Goal: Task Accomplishment & Management: Manage account settings

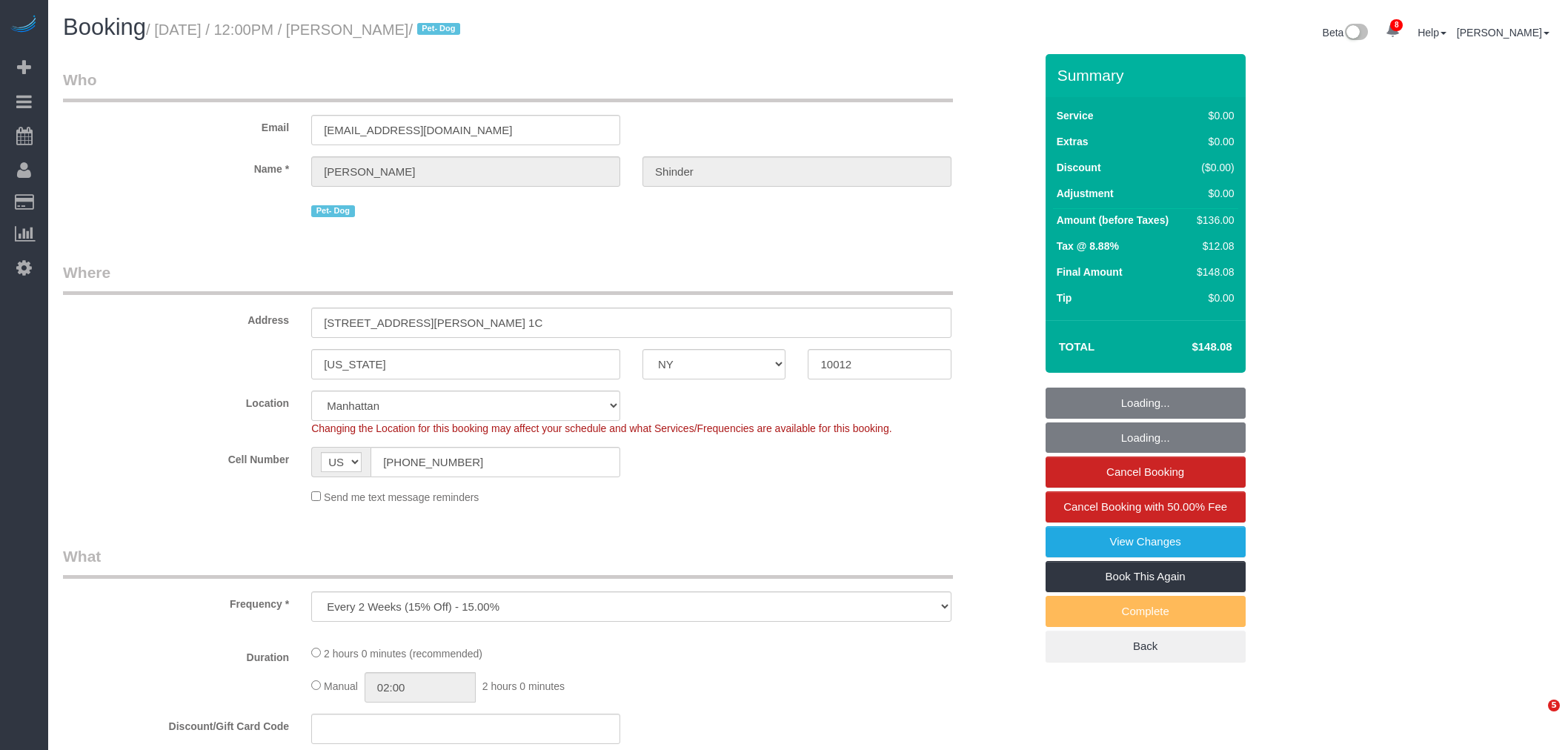
select select "NY"
select select "spot1"
select select "number:89"
select select "number:90"
select select "number:13"
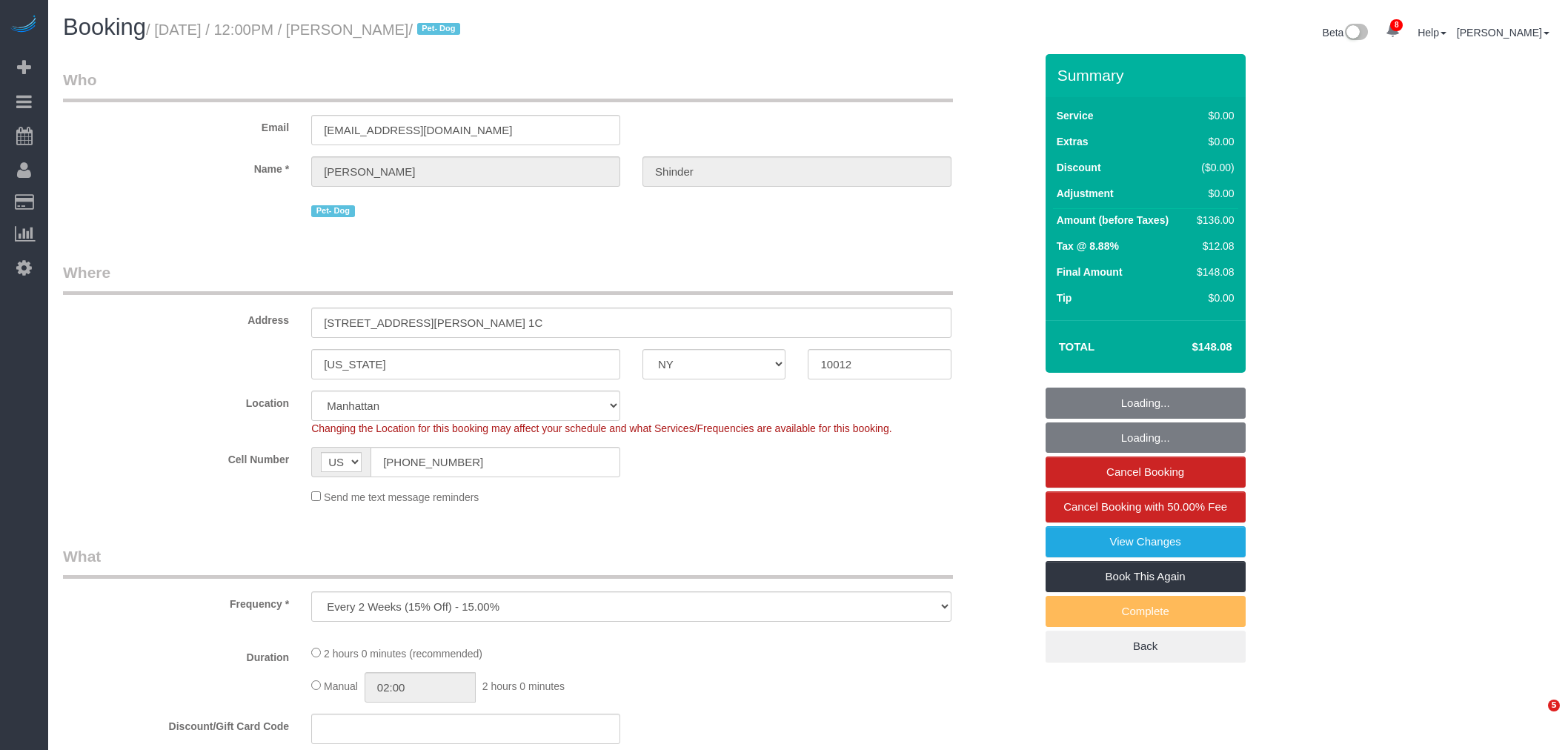
select select "number:5"
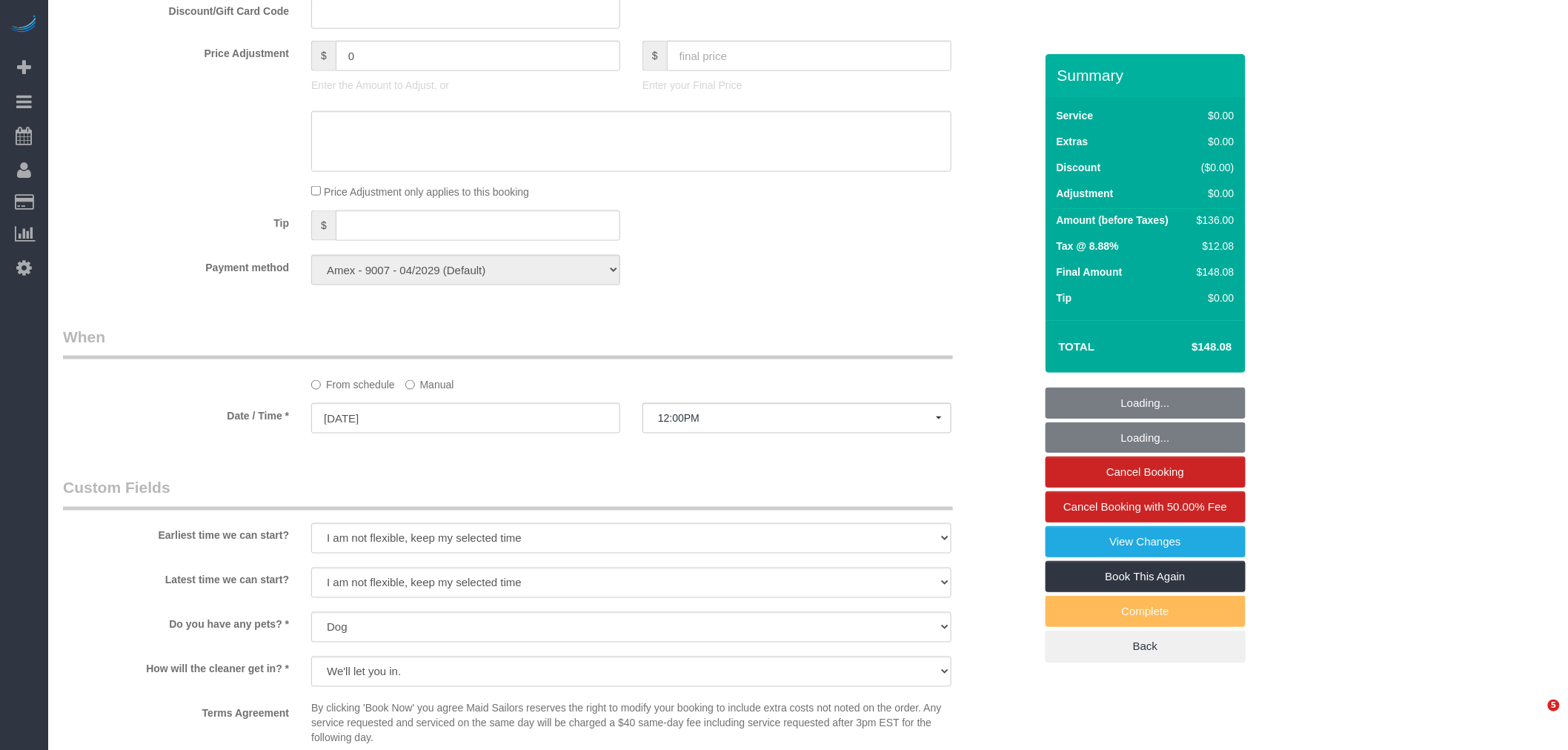
select select "object:1240"
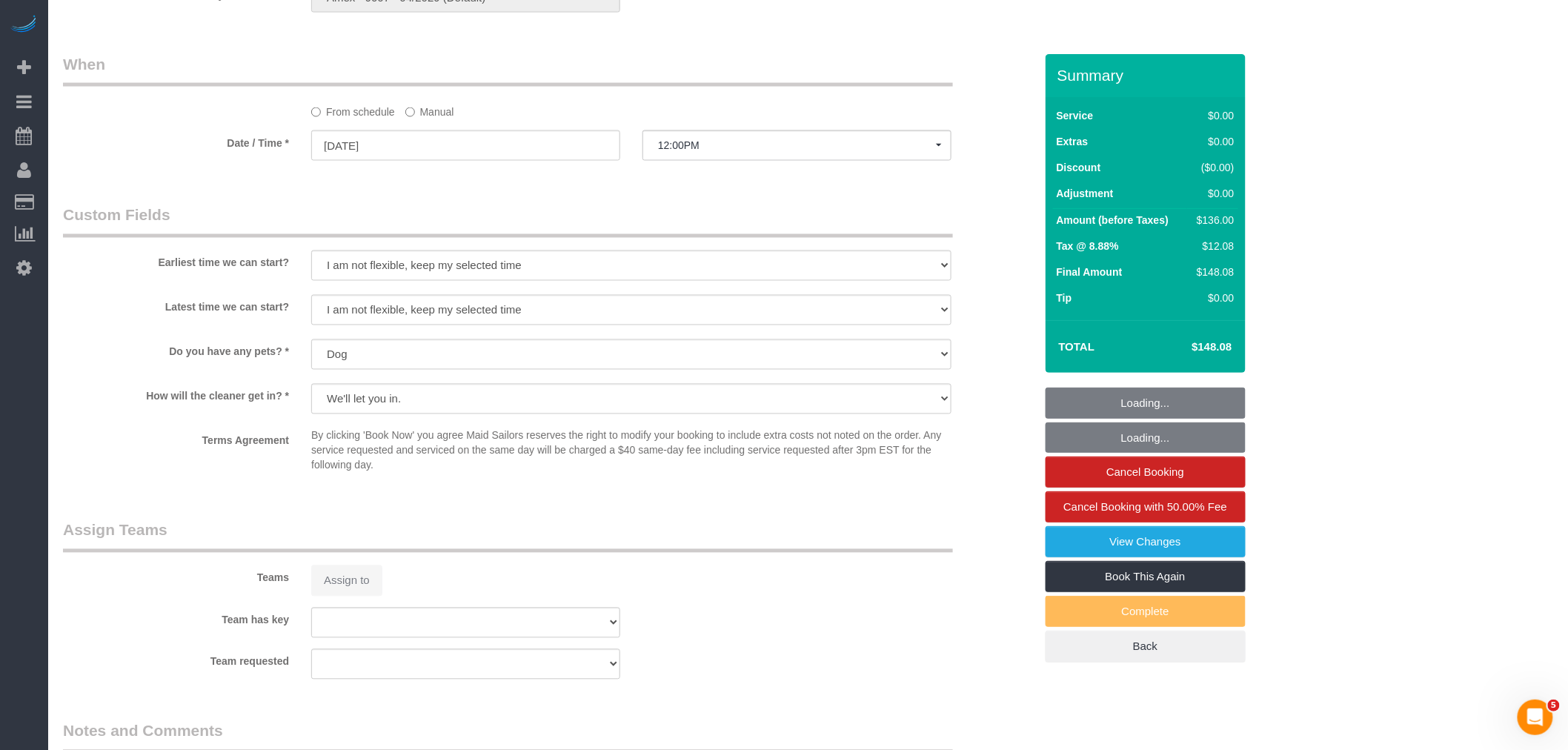
select select "1"
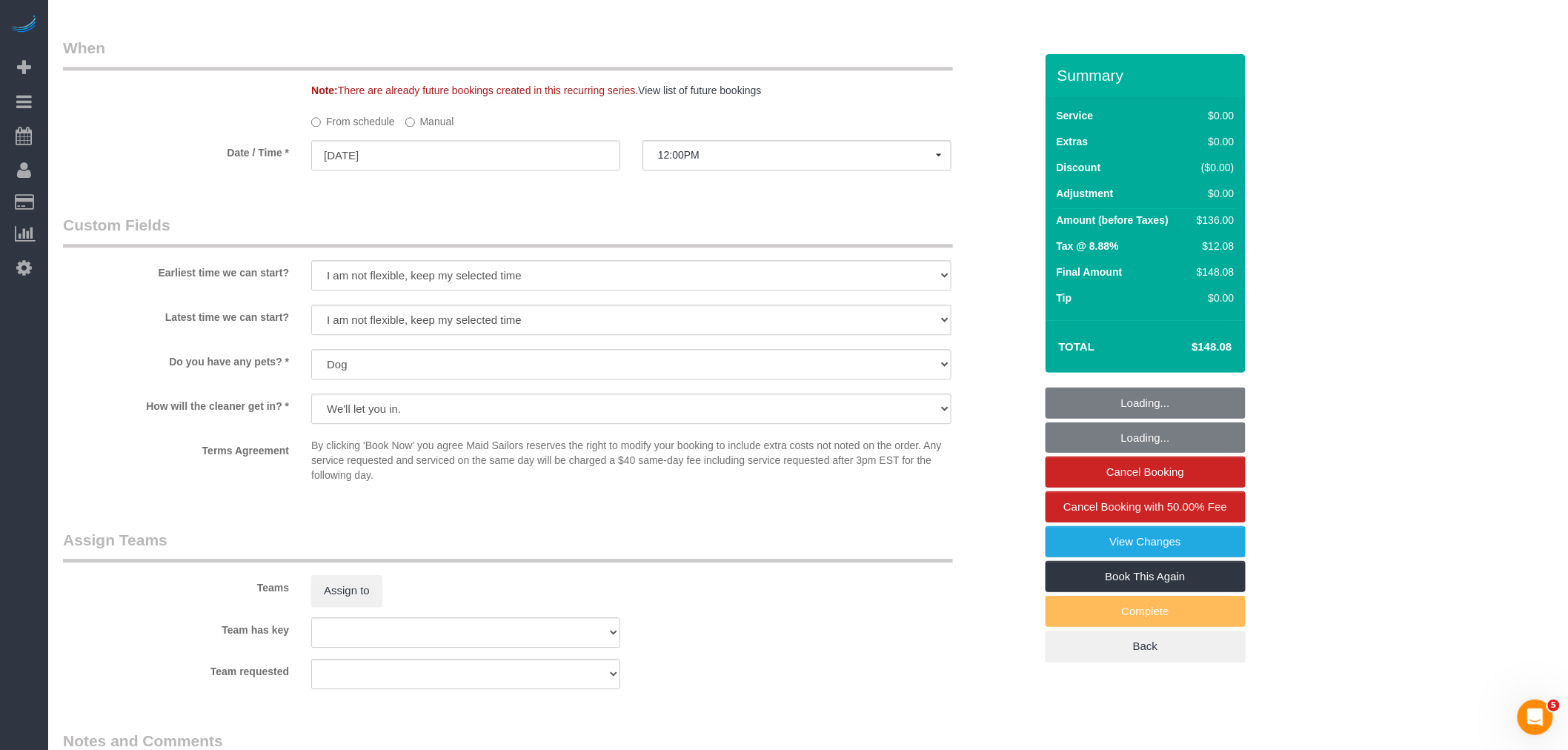
select select "1"
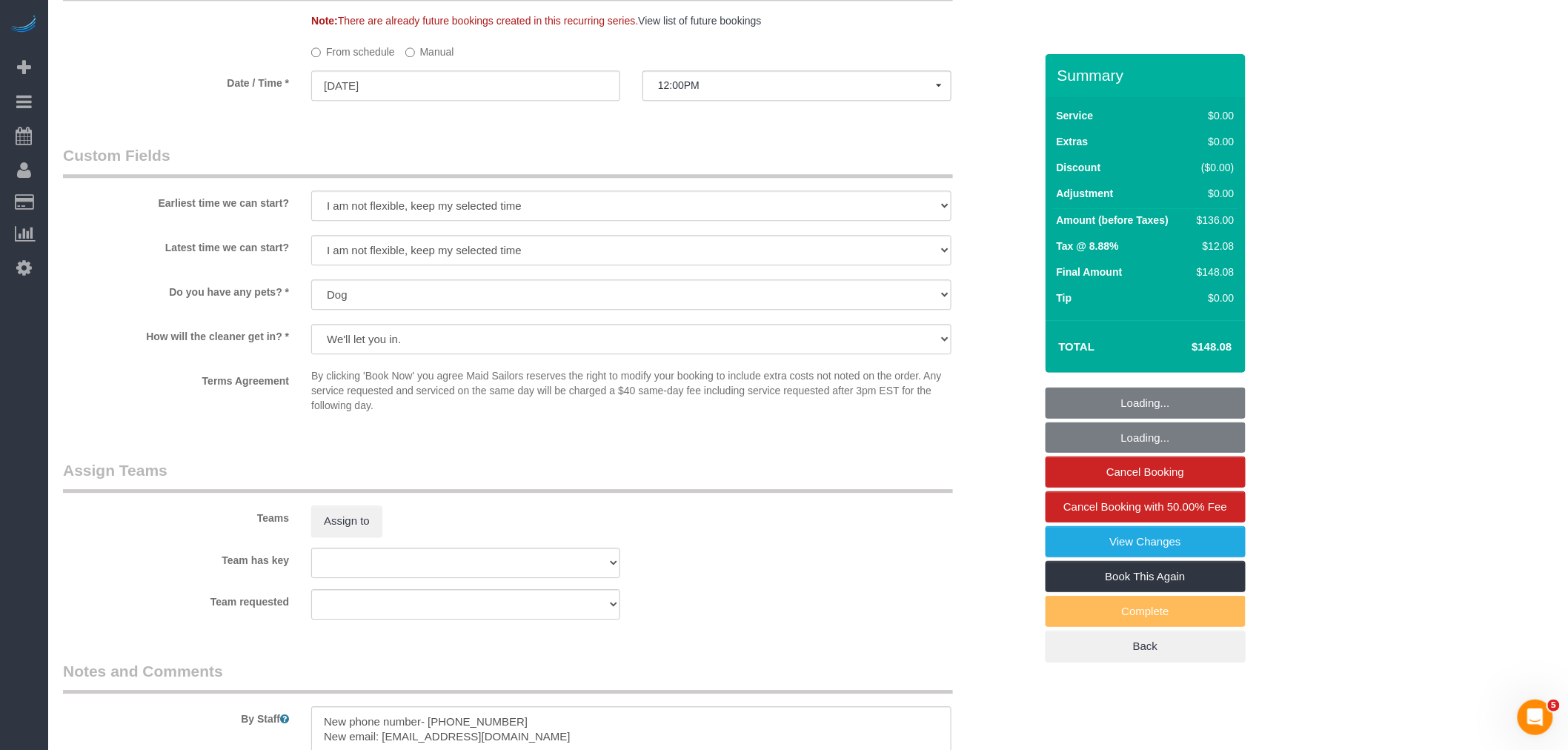
scroll to position [1446, 0]
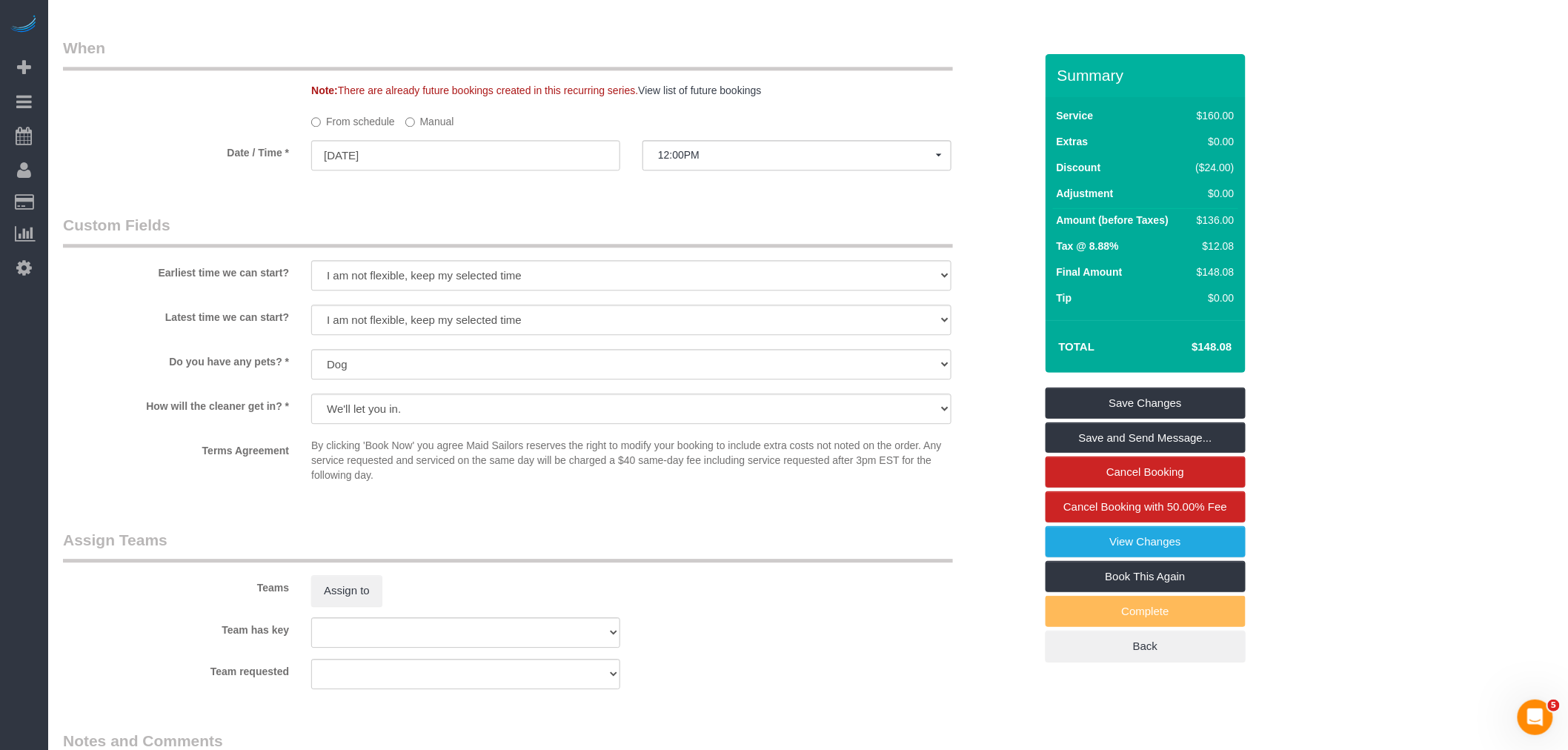
click at [431, 129] on label "Manual" at bounding box center [430, 119] width 49 height 20
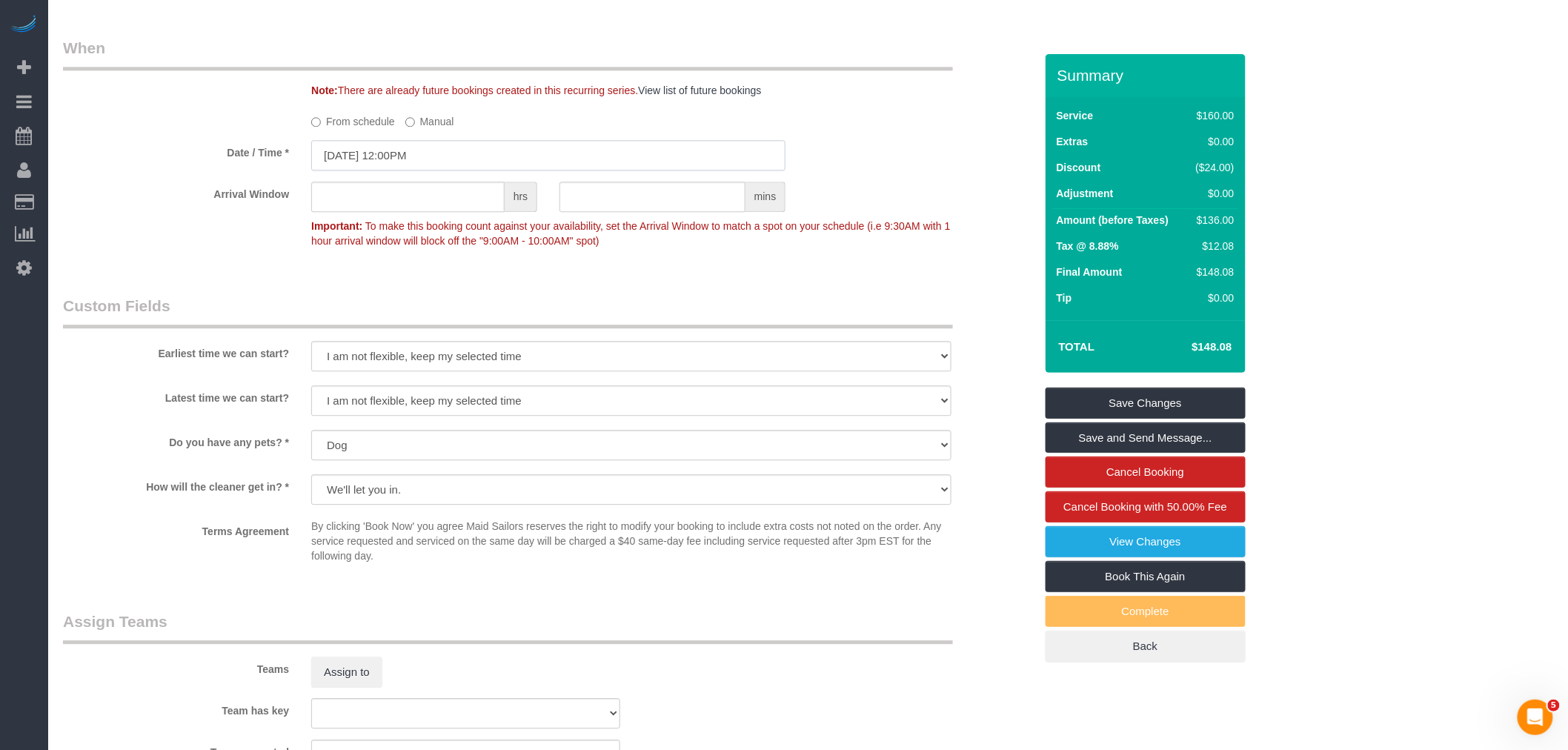
click at [419, 164] on input "[DATE] 12:00PM" at bounding box center [549, 155] width 474 height 31
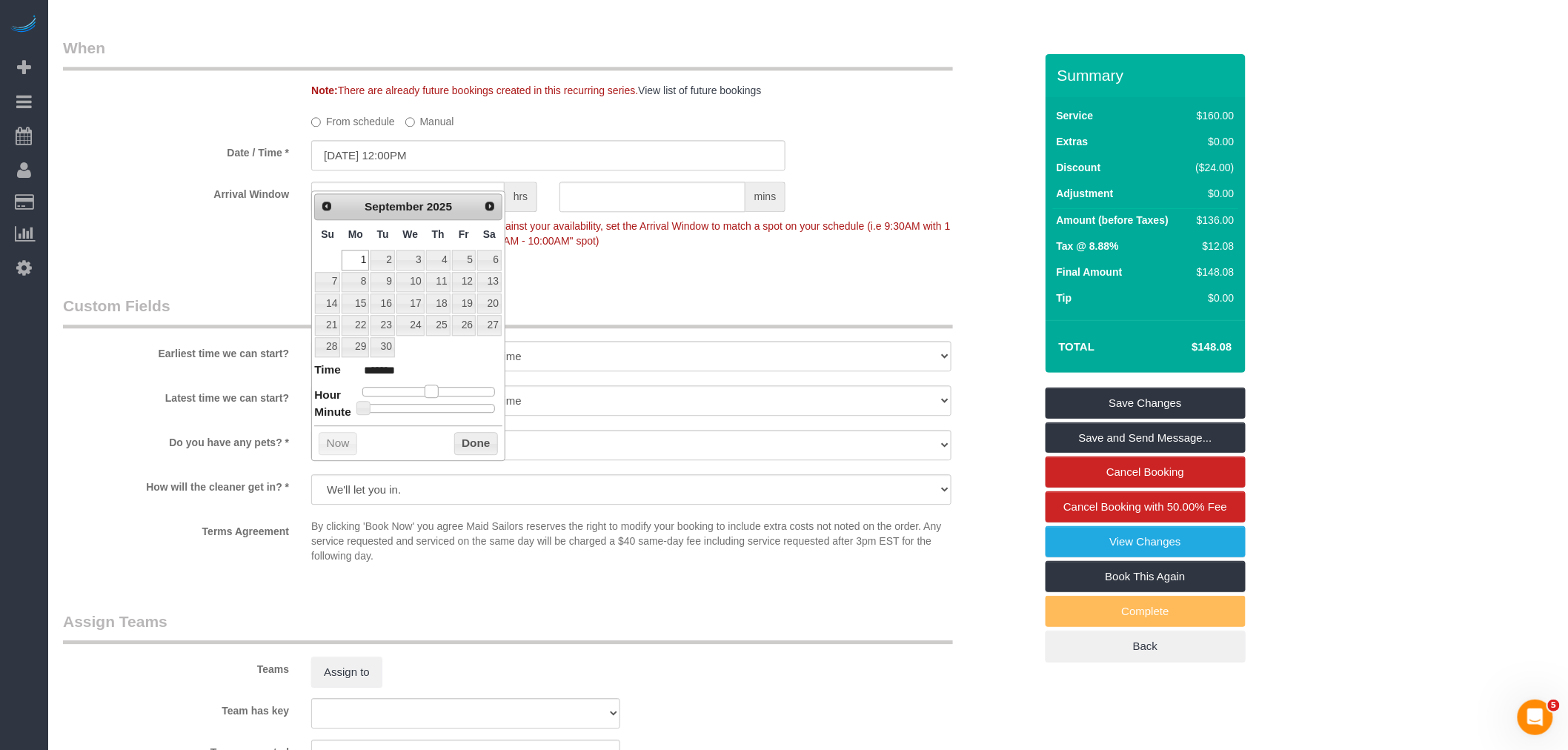
click at [434, 389] on span at bounding box center [431, 391] width 13 height 13
type input "[DATE] 1:00PM"
type input "******"
click at [472, 442] on button "Done" at bounding box center [476, 444] width 44 height 23
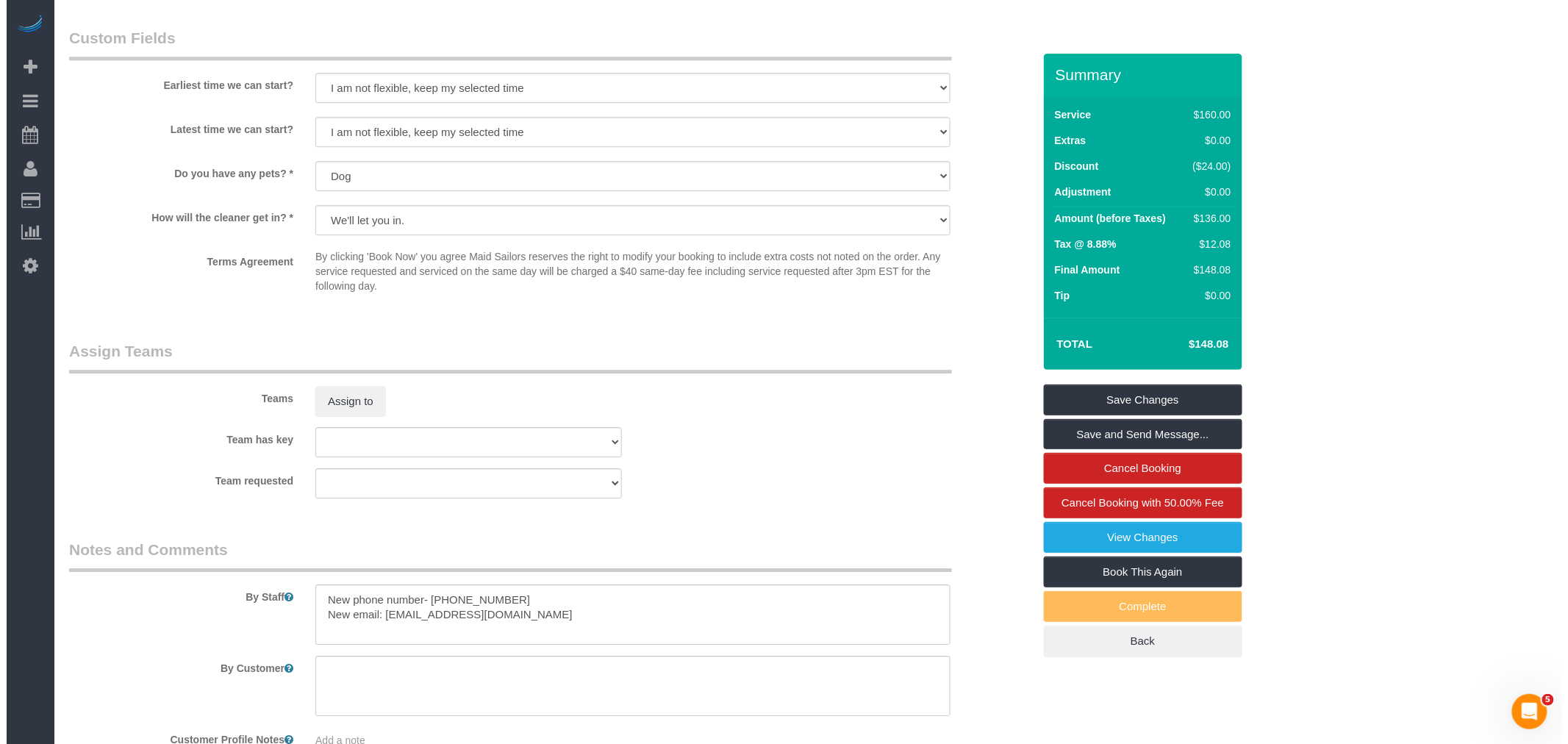
scroll to position [1761, 0]
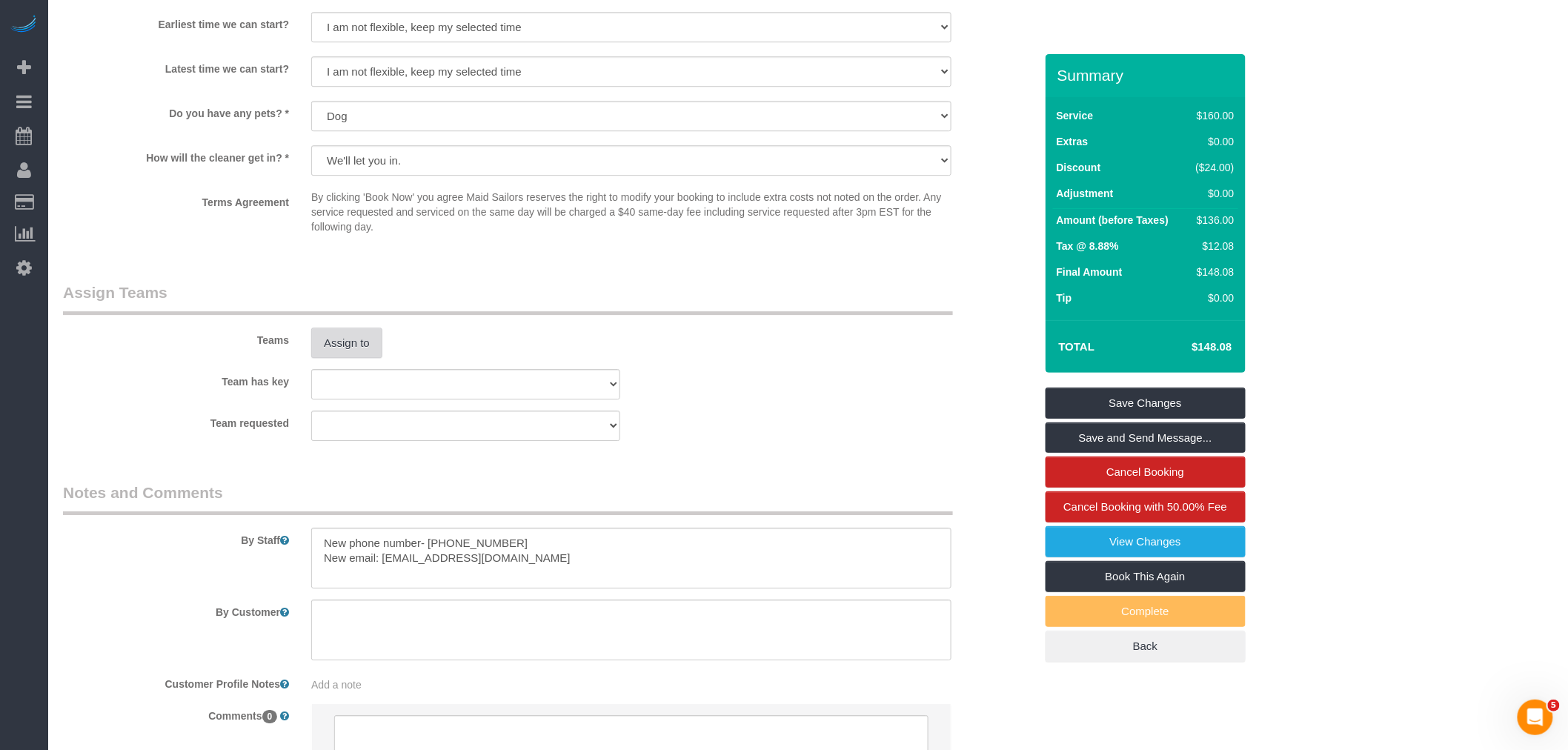
click at [362, 355] on button "Assign to" at bounding box center [347, 343] width 71 height 31
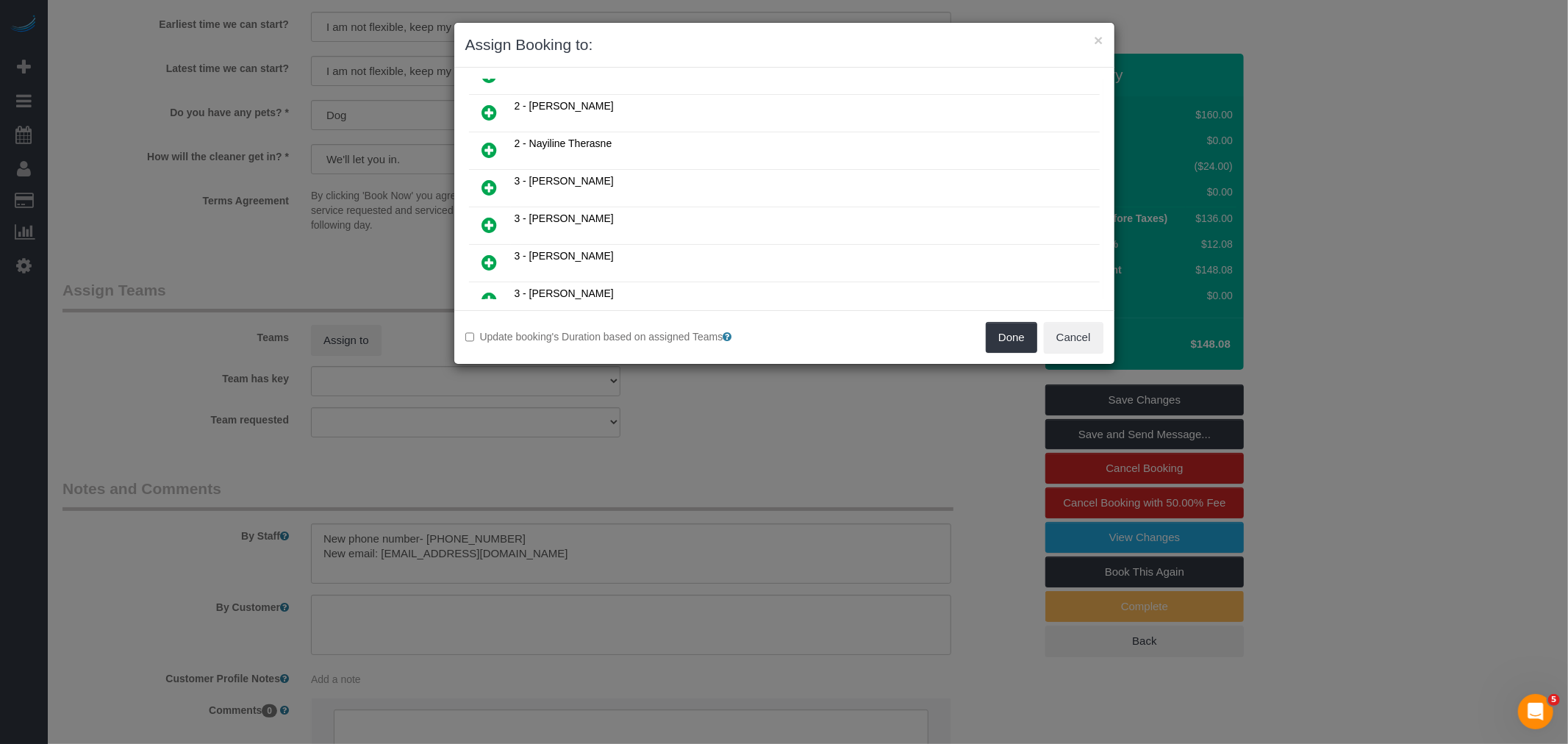
scroll to position [817, 0]
click at [471, 180] on td at bounding box center [490, 189] width 42 height 37
click at [489, 179] on icon at bounding box center [490, 188] width 16 height 18
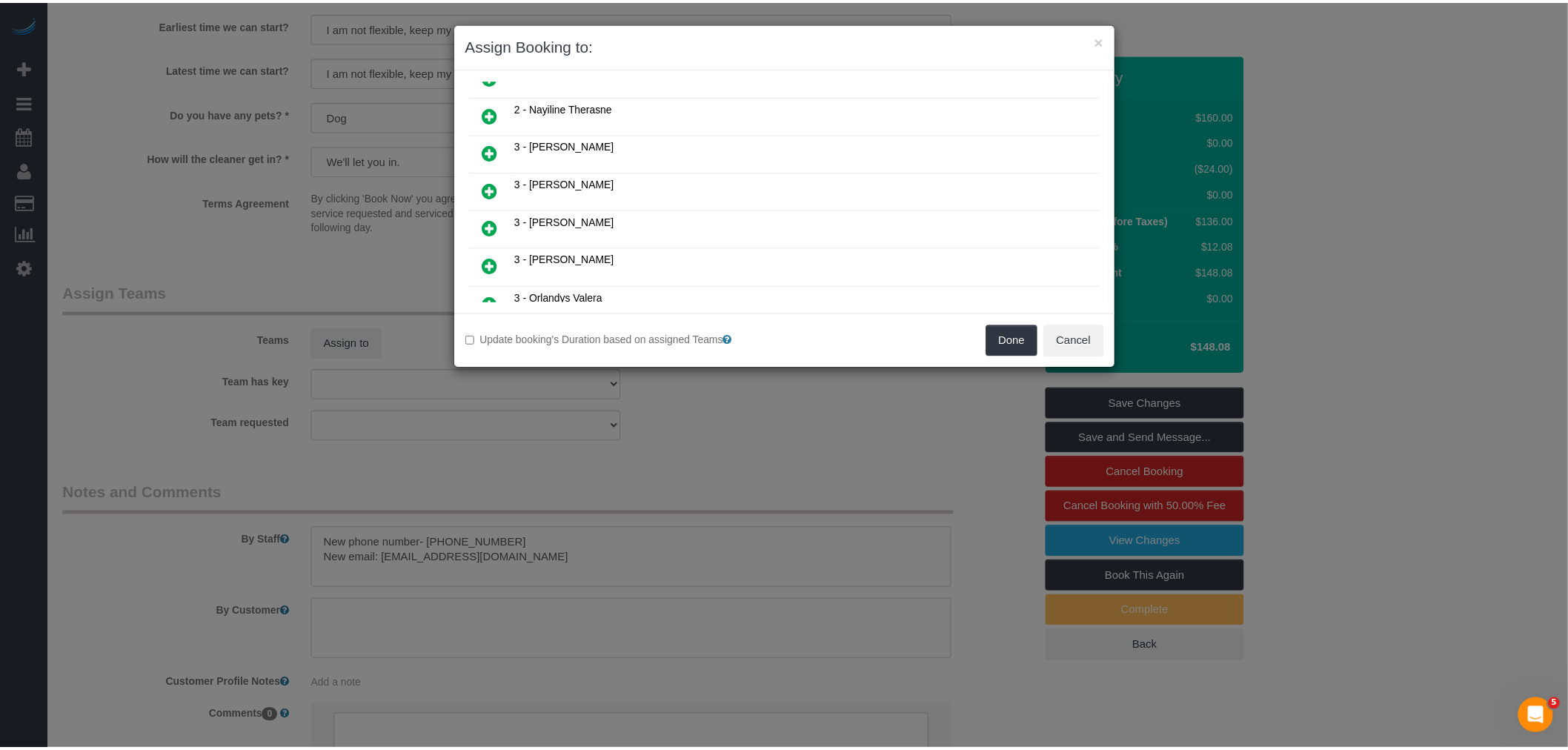
scroll to position [857, 0]
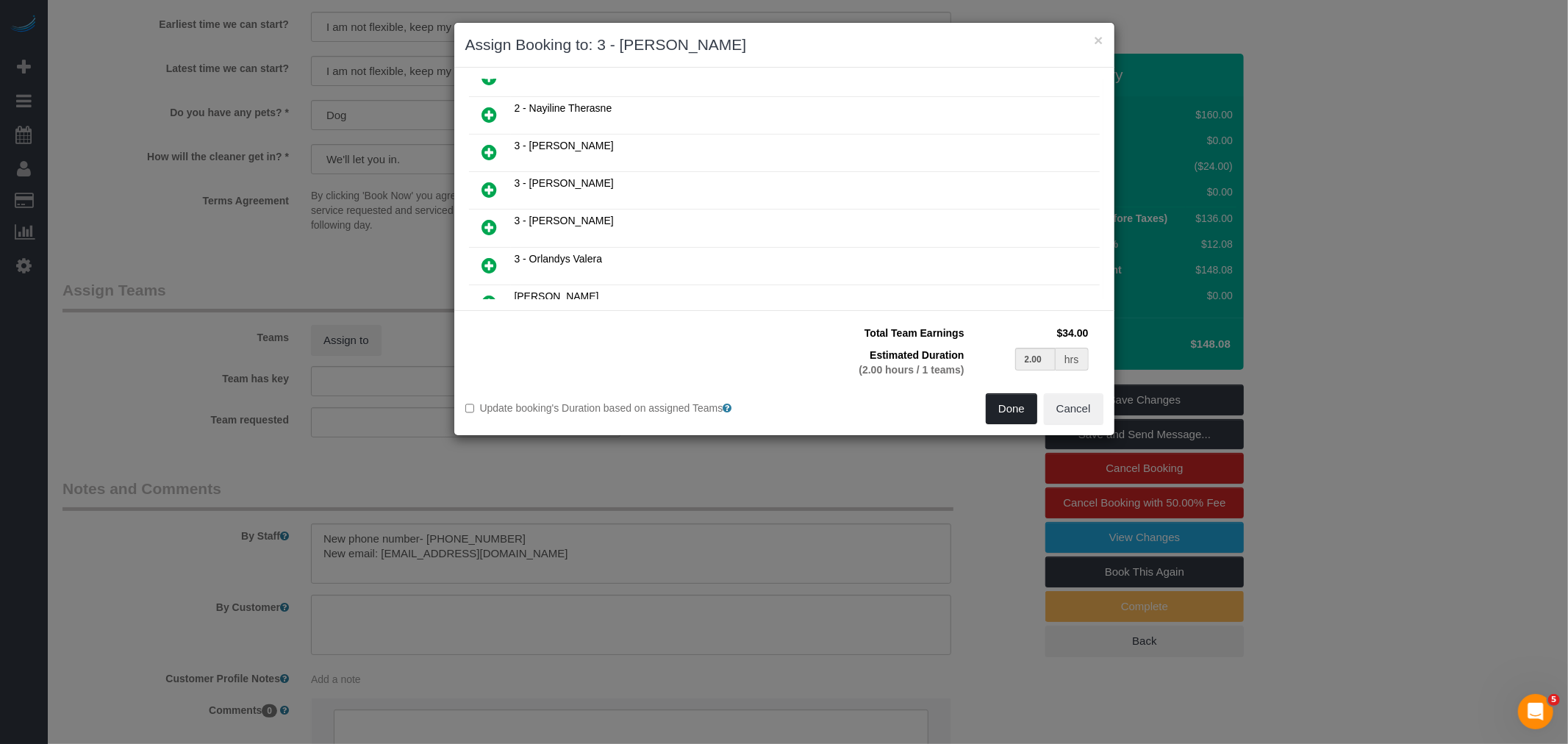
click at [1013, 414] on button "Done" at bounding box center [1012, 409] width 51 height 31
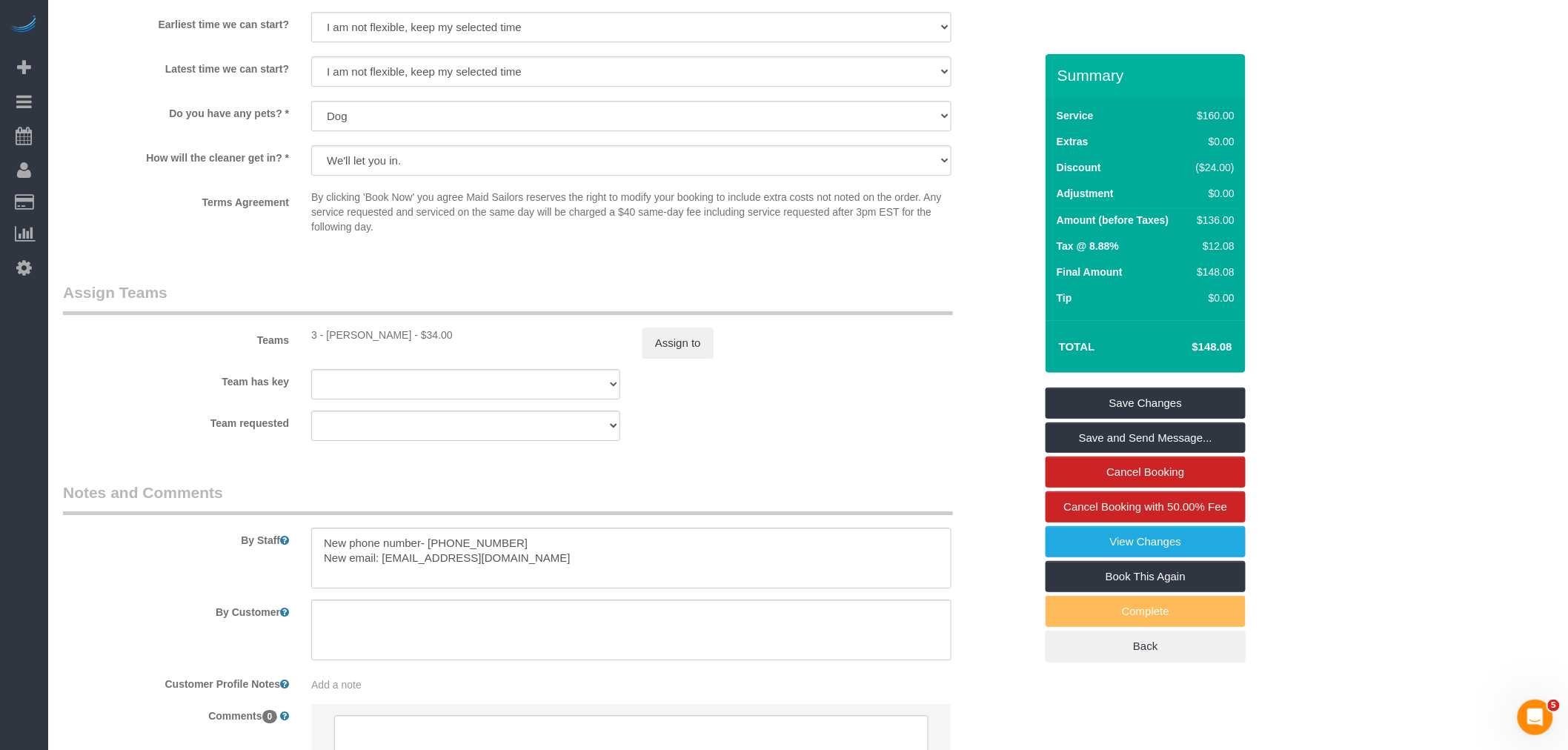
click at [860, 315] on legend "Assign Teams" at bounding box center [507, 298] width 890 height 34
click at [1141, 404] on link "Save Changes" at bounding box center [1146, 403] width 200 height 31
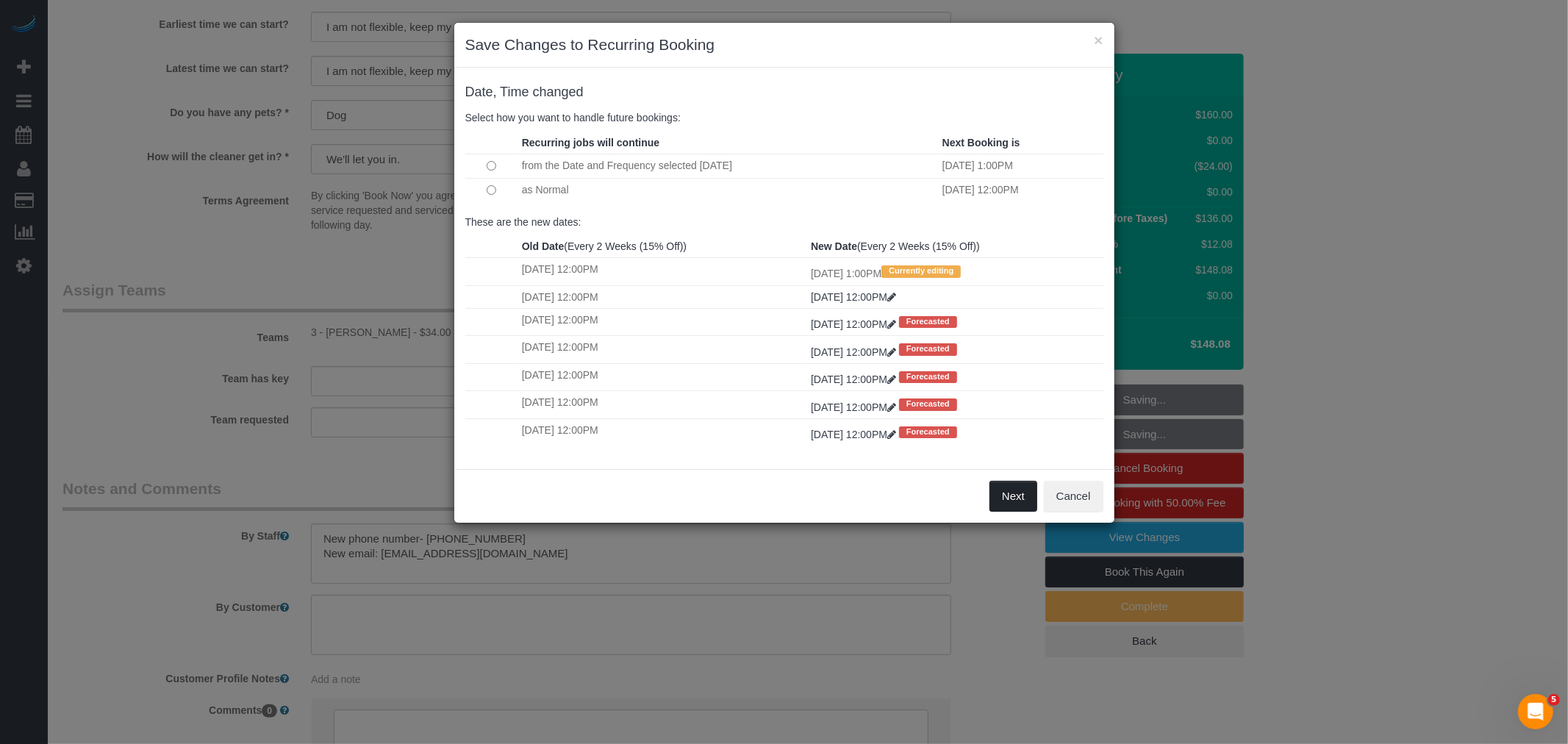
click at [1013, 506] on button "Next" at bounding box center [1013, 496] width 48 height 31
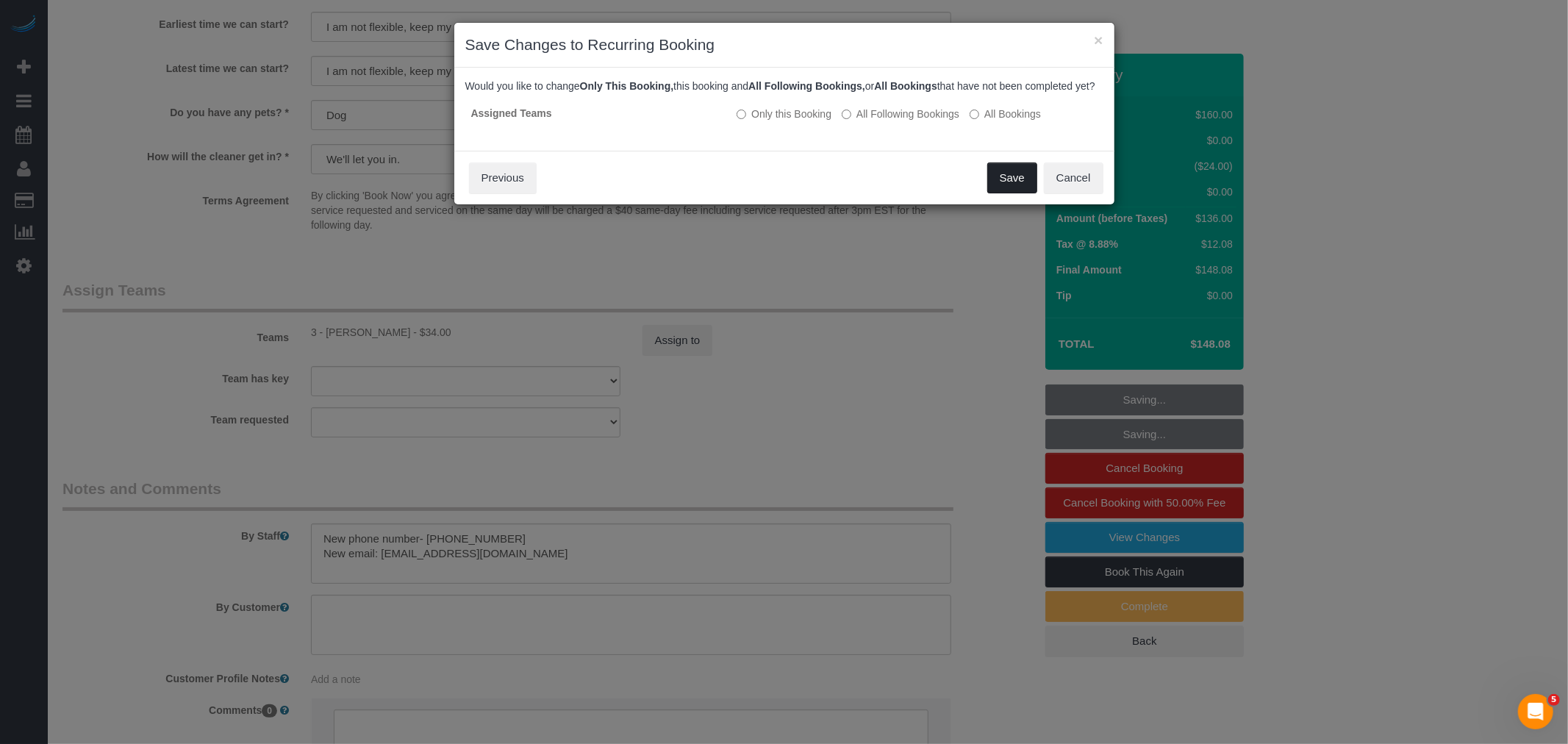
click at [997, 193] on button "Save" at bounding box center [1012, 178] width 50 height 31
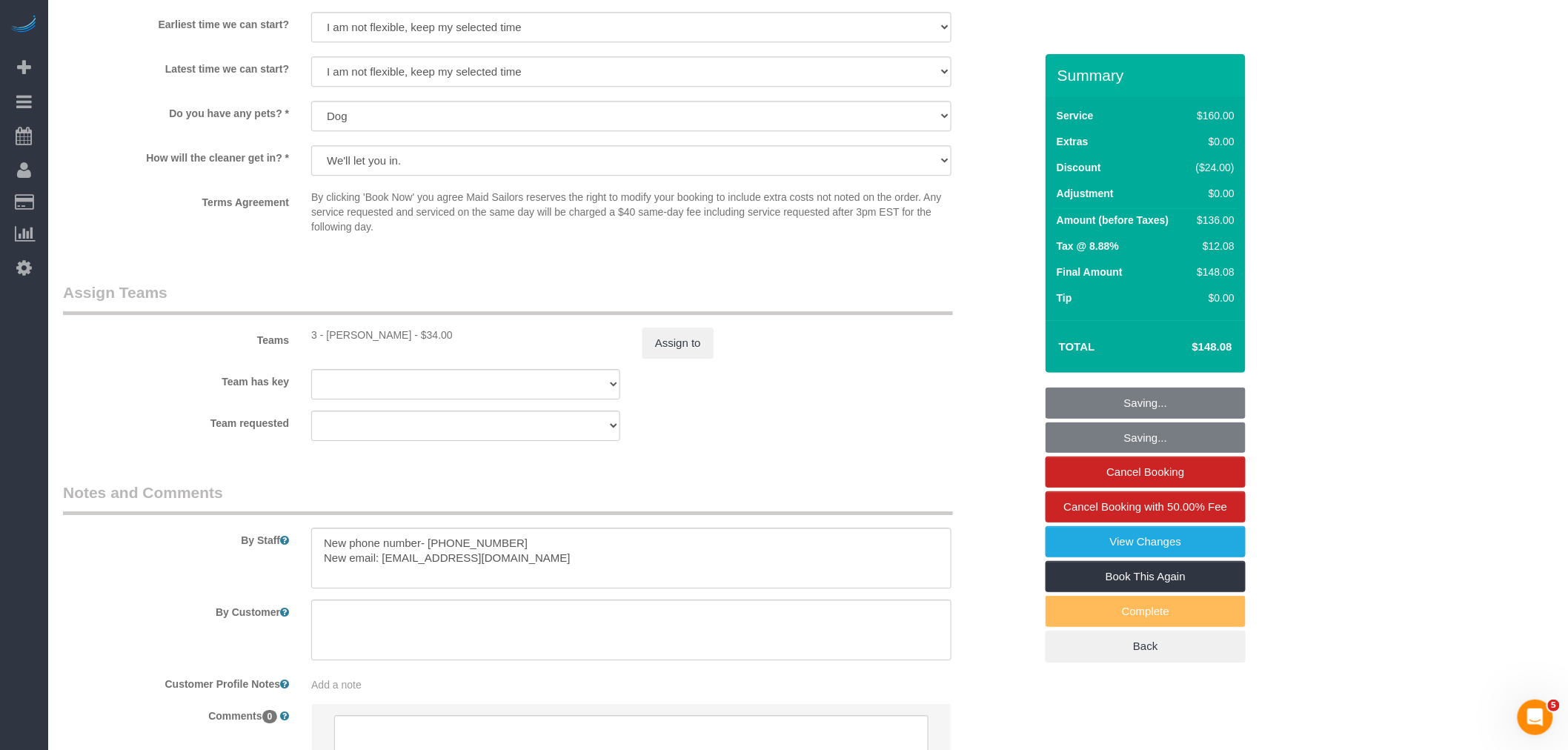
click at [958, 313] on div "Teams 3 - [PERSON_NAME] - $34.00 Assign to" at bounding box center [549, 320] width 994 height 77
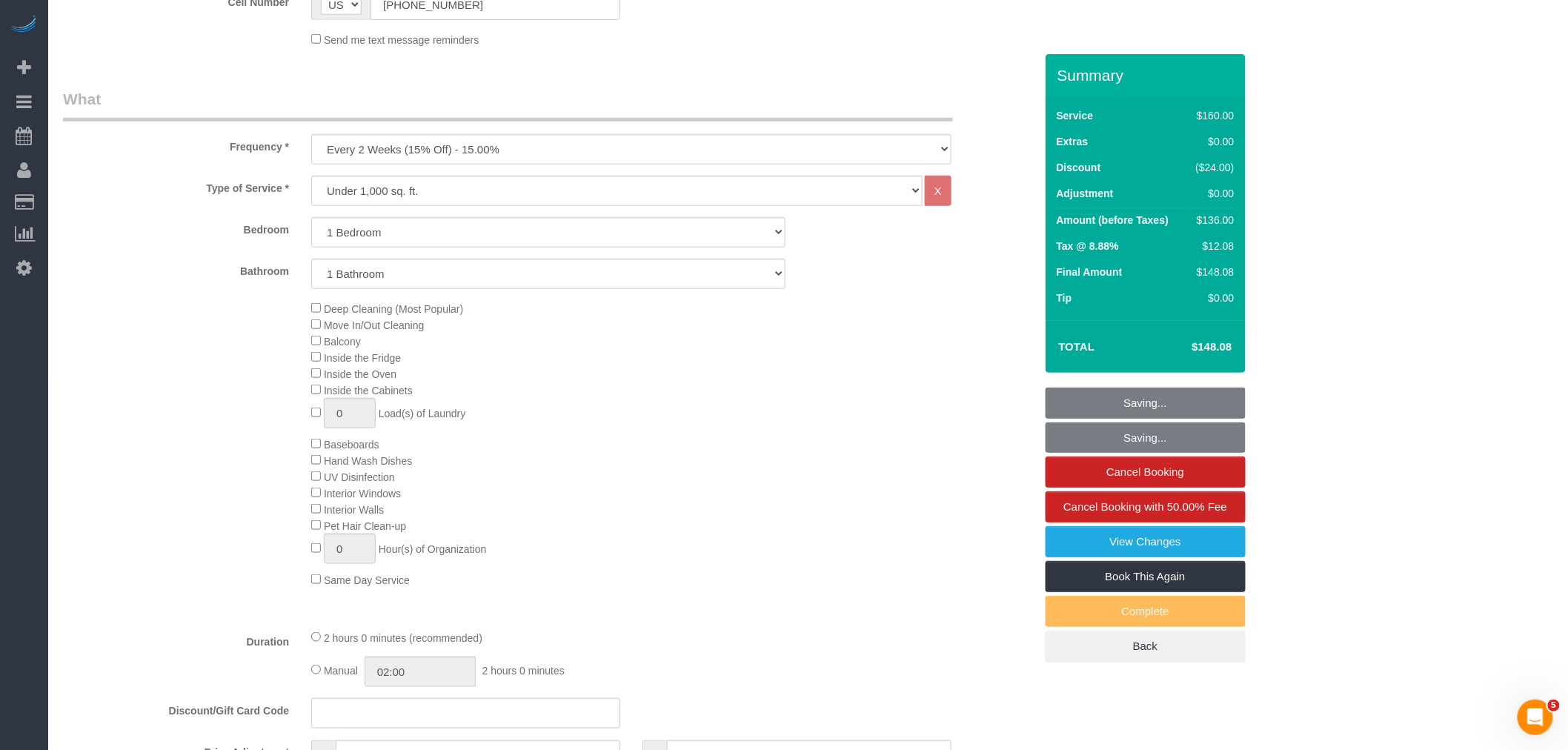
scroll to position [46, 0]
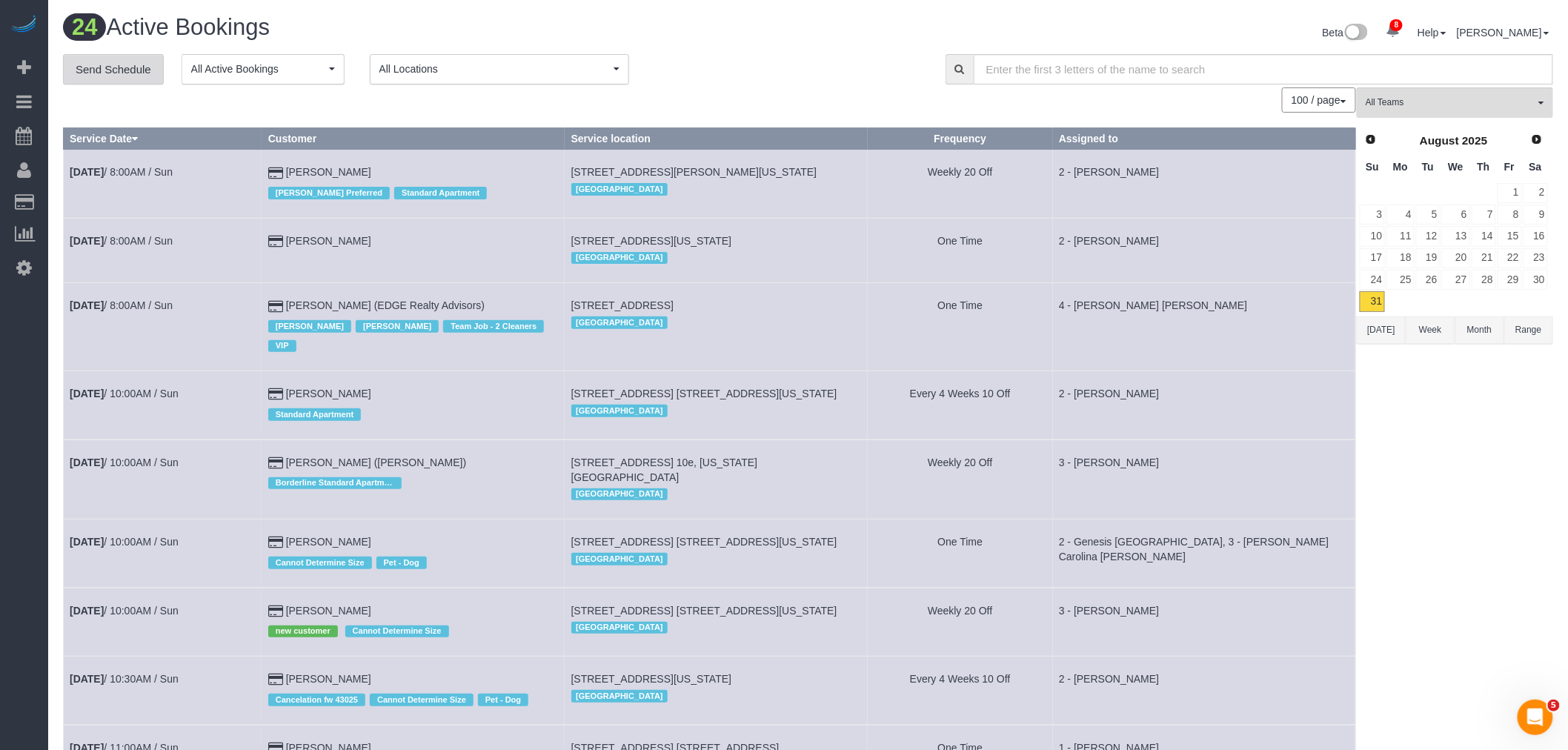
click at [106, 68] on link "Send Schedule" at bounding box center [113, 70] width 101 height 31
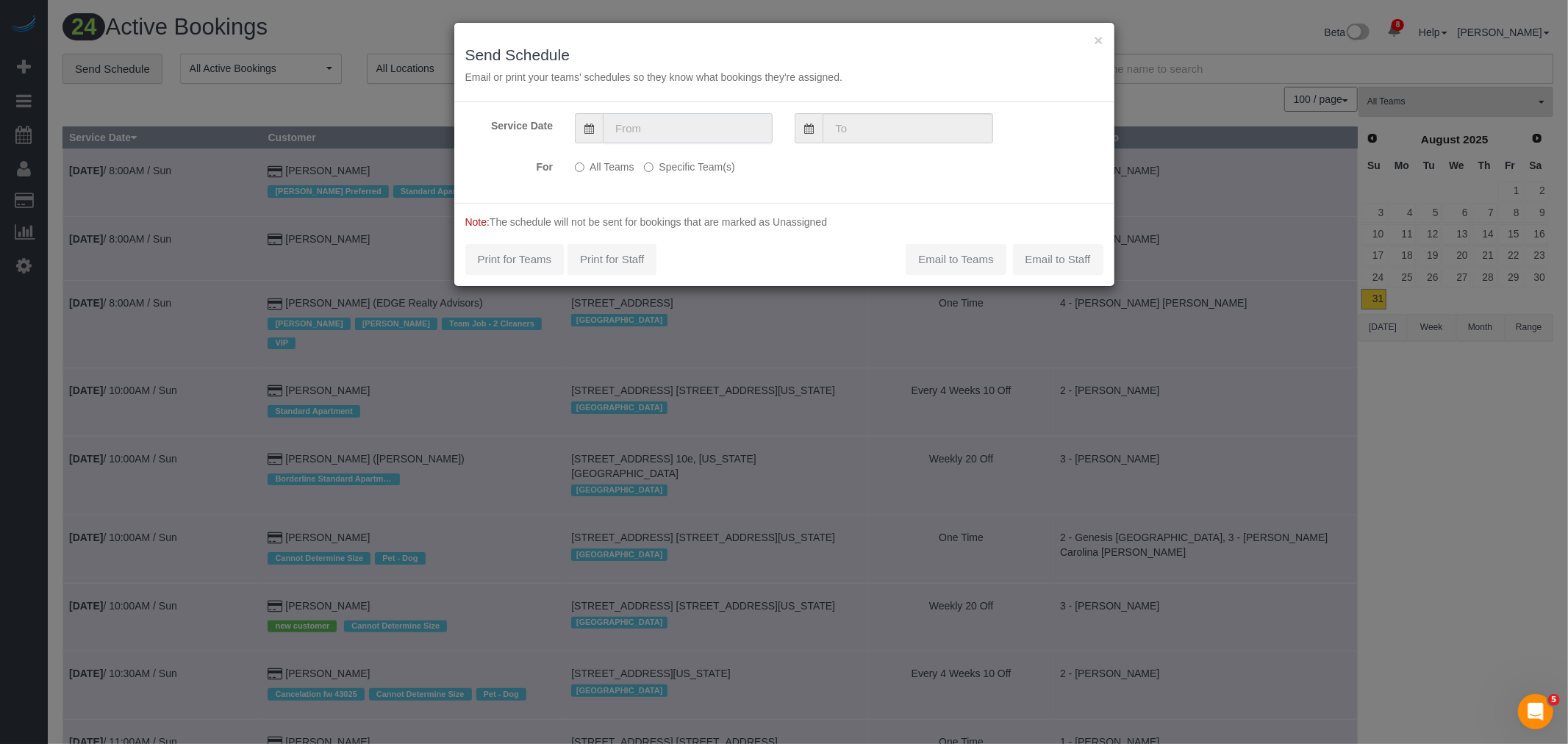
click at [678, 131] on input "text" at bounding box center [687, 128] width 170 height 30
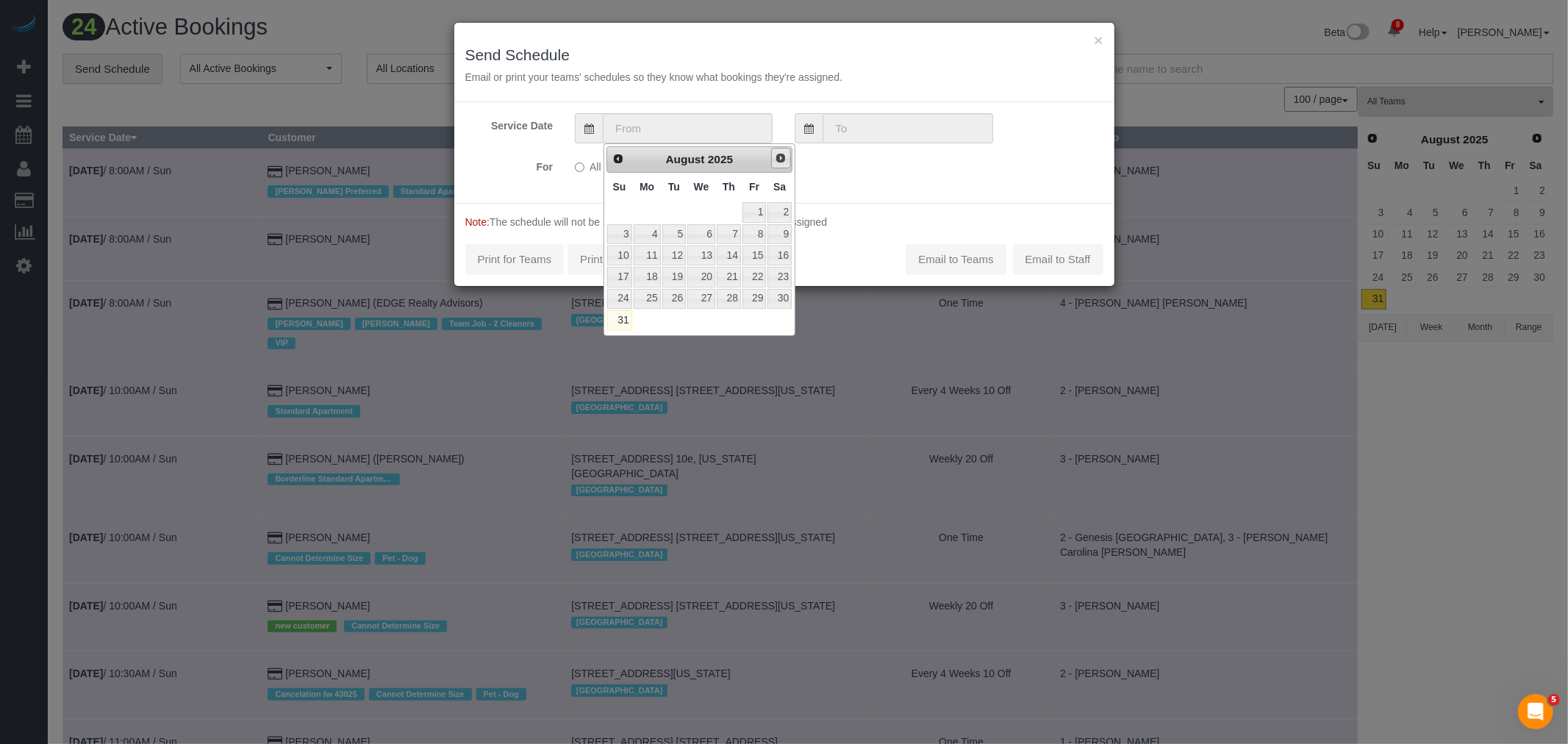
click at [771, 152] on link "Next" at bounding box center [781, 158] width 21 height 21
click at [634, 211] on link "1" at bounding box center [647, 212] width 27 height 20
type input "[DATE]"
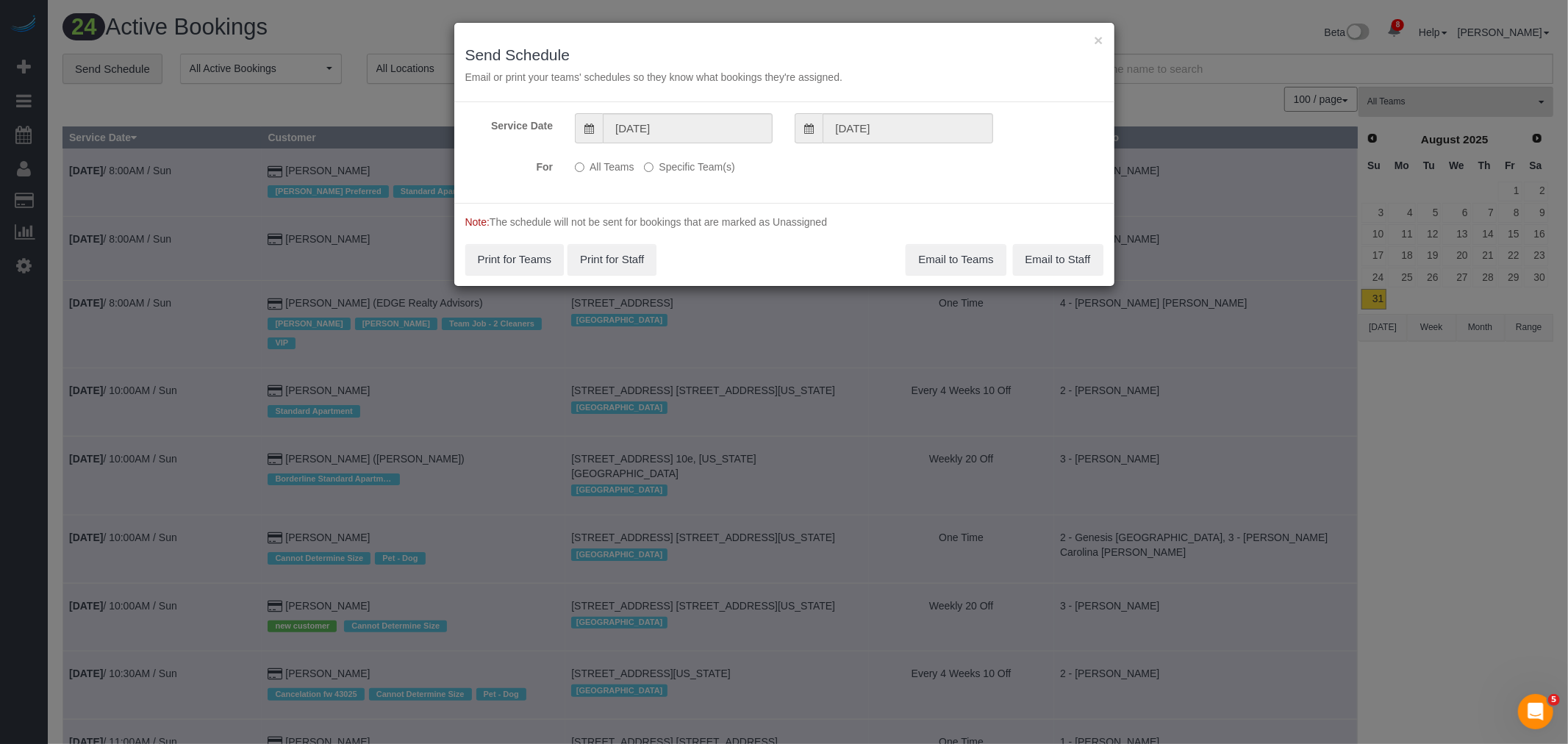
click at [684, 163] on label "Specific Team(s)" at bounding box center [689, 165] width 90 height 20
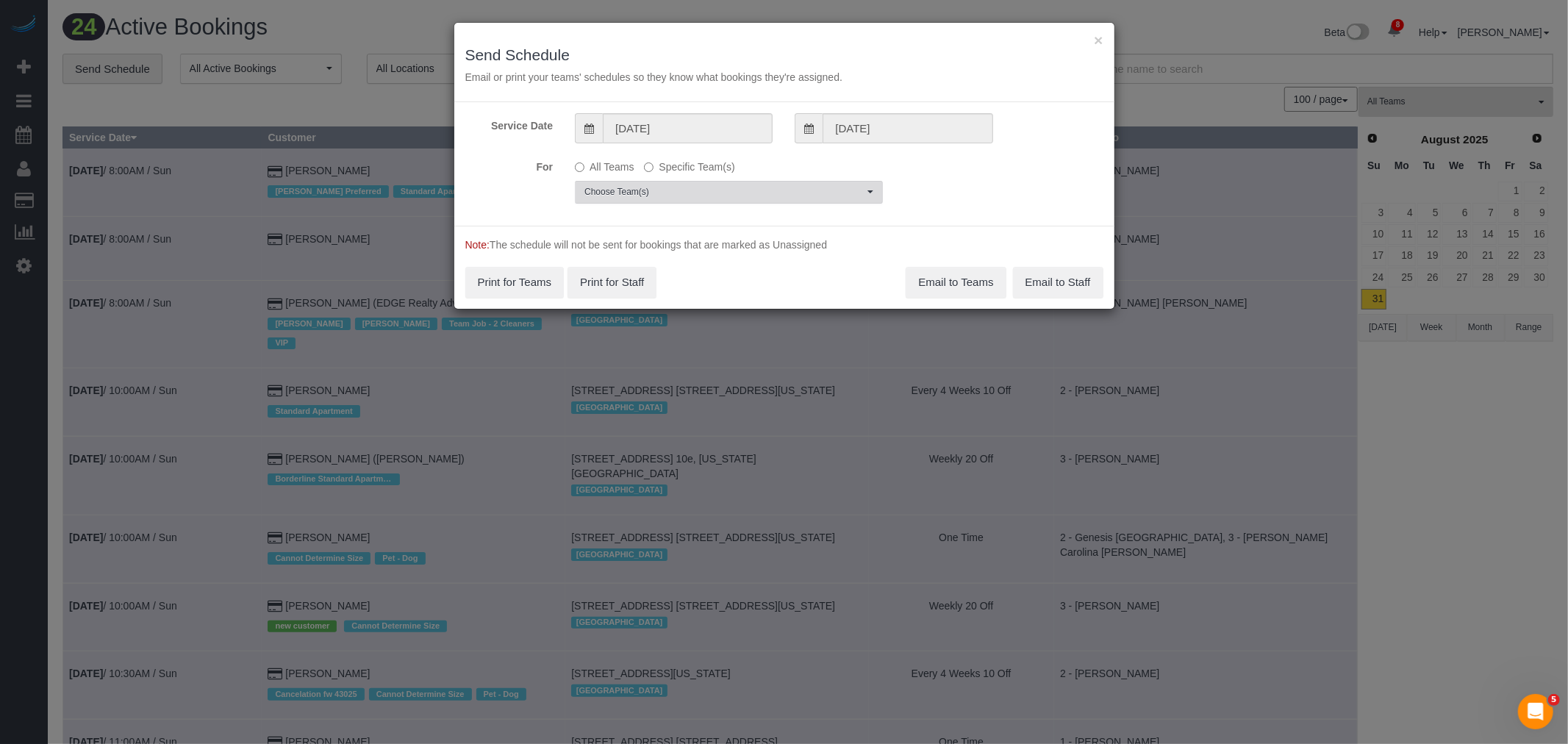
click at [714, 197] on span "Choose Team(s)" at bounding box center [725, 193] width 280 height 12
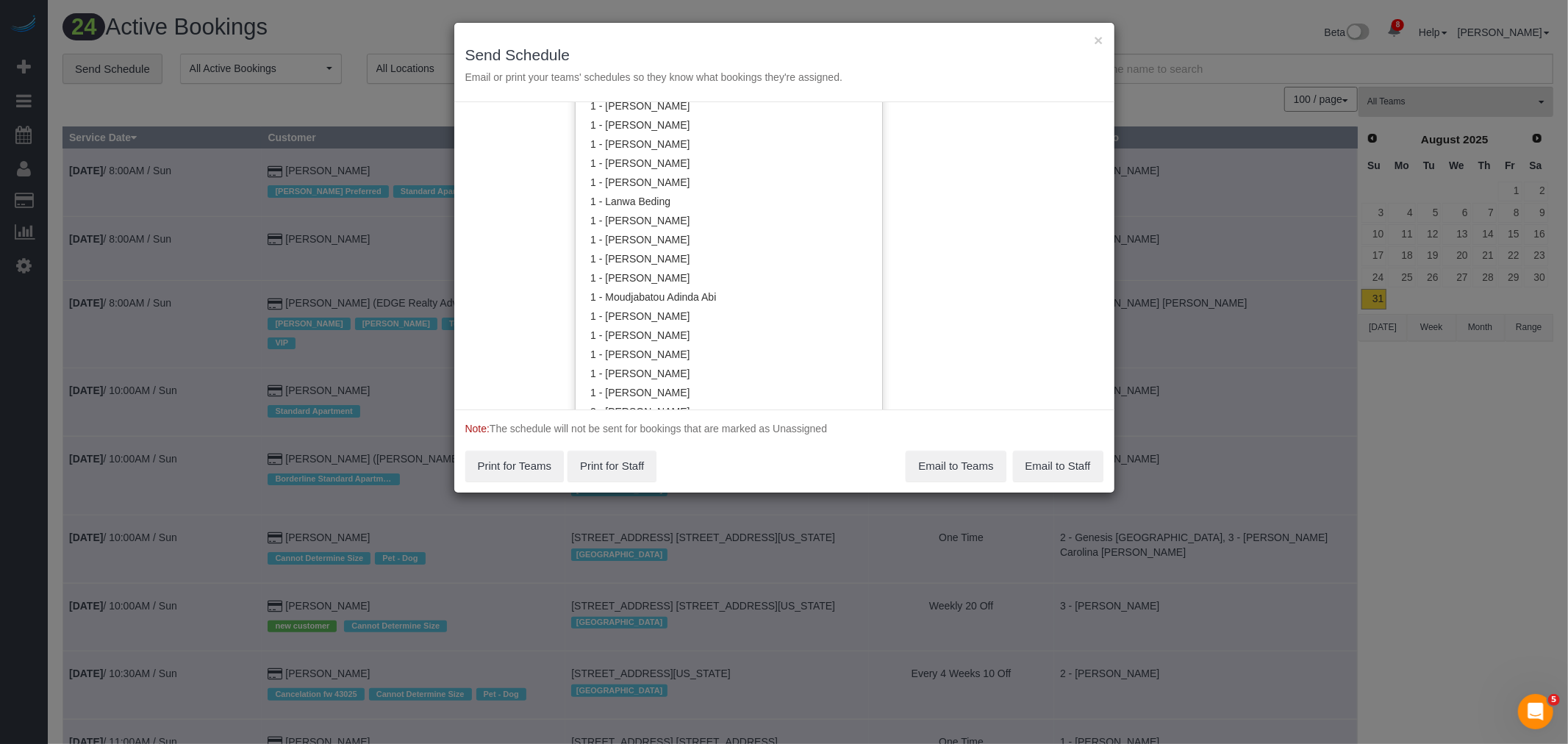
scroll to position [735, 0]
click at [731, 250] on link "2 - [PERSON_NAME]" at bounding box center [728, 249] width 307 height 19
click at [732, 248] on link "2 - [PERSON_NAME]" at bounding box center [728, 249] width 307 height 19
click at [753, 265] on link "3 - [PERSON_NAME]" at bounding box center [728, 266] width 307 height 19
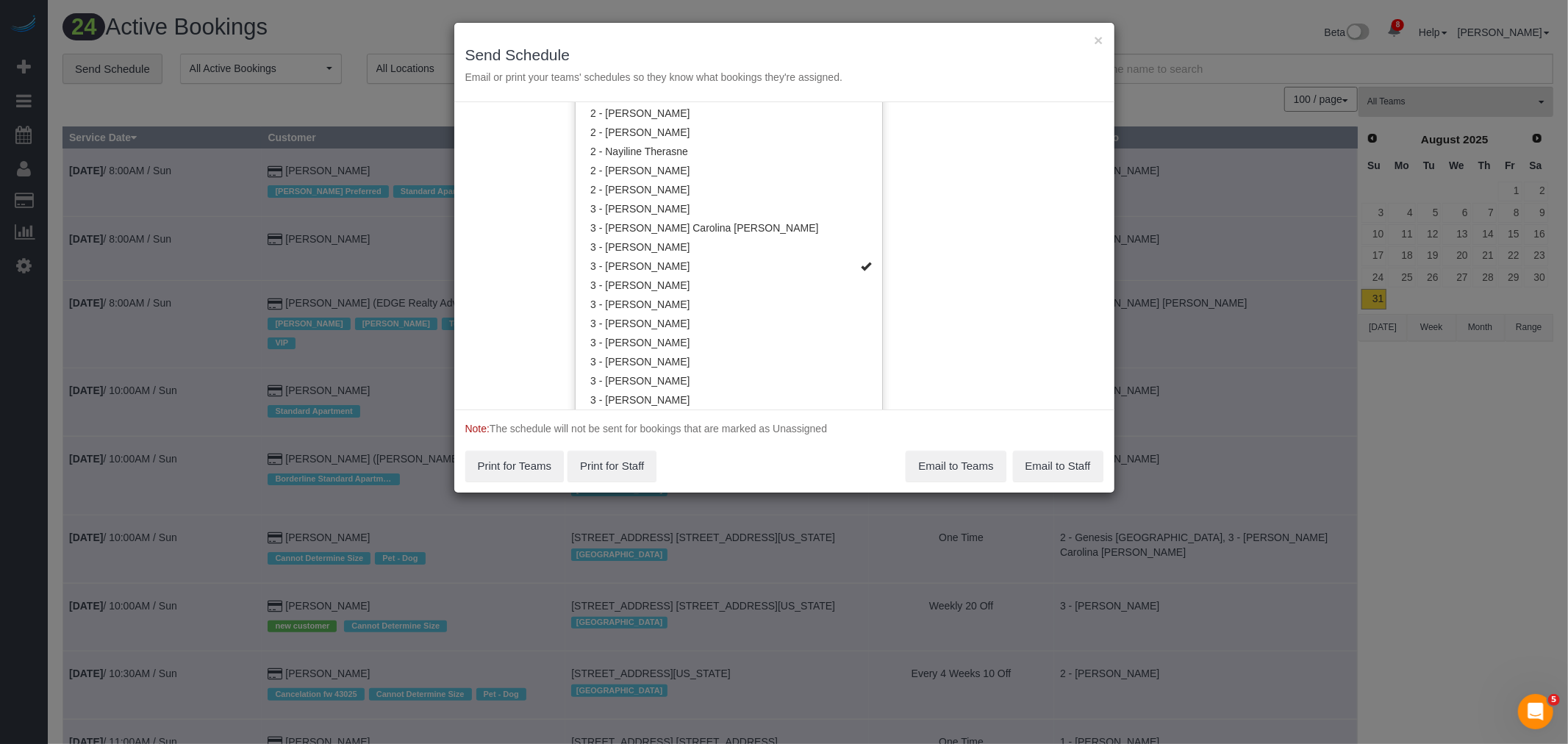
click at [945, 244] on div "Service Date [DATE] [DATE] For All Teams Specific Team(s) 3 - [PERSON_NAME] Cho…" at bounding box center [784, 256] width 660 height 308
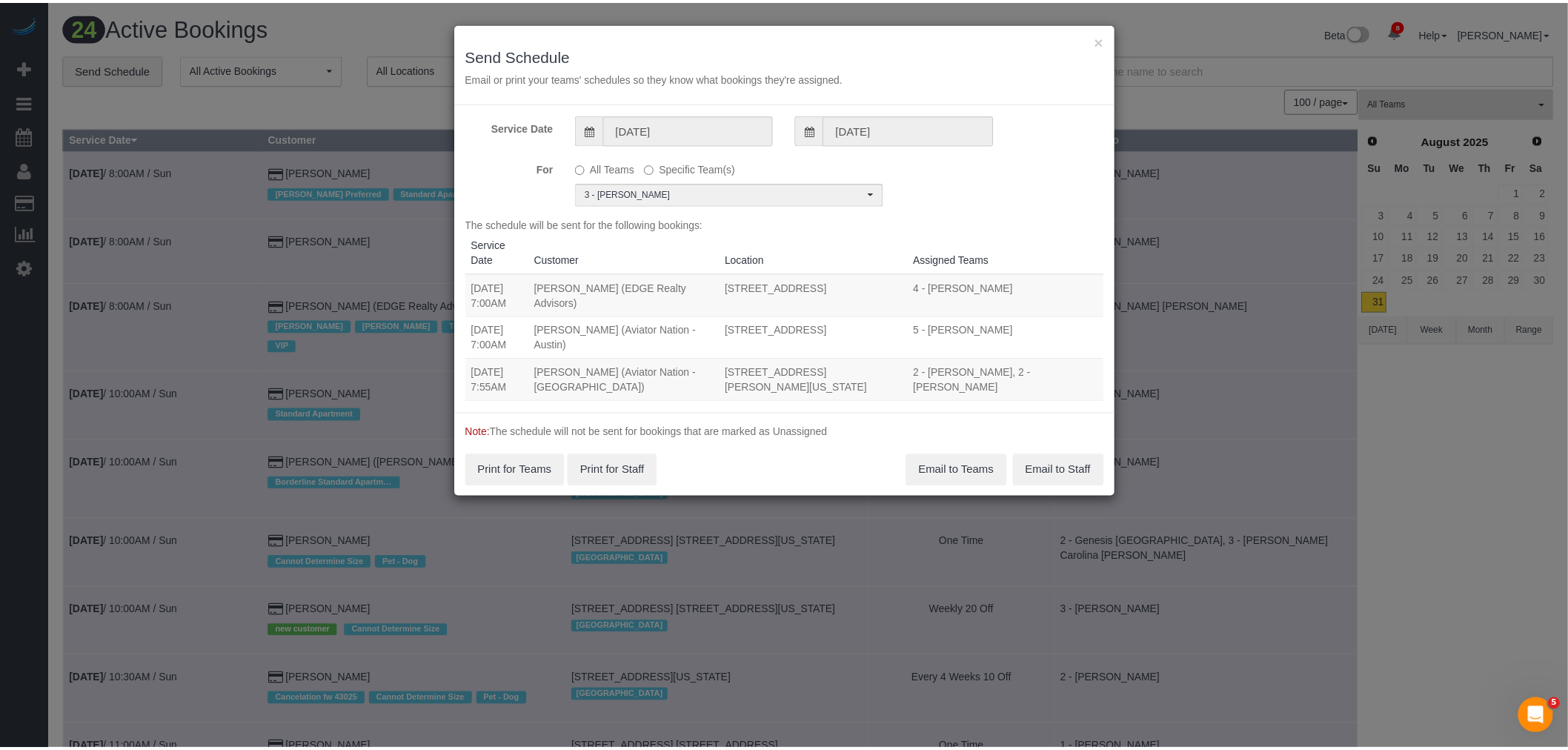
scroll to position [0, 0]
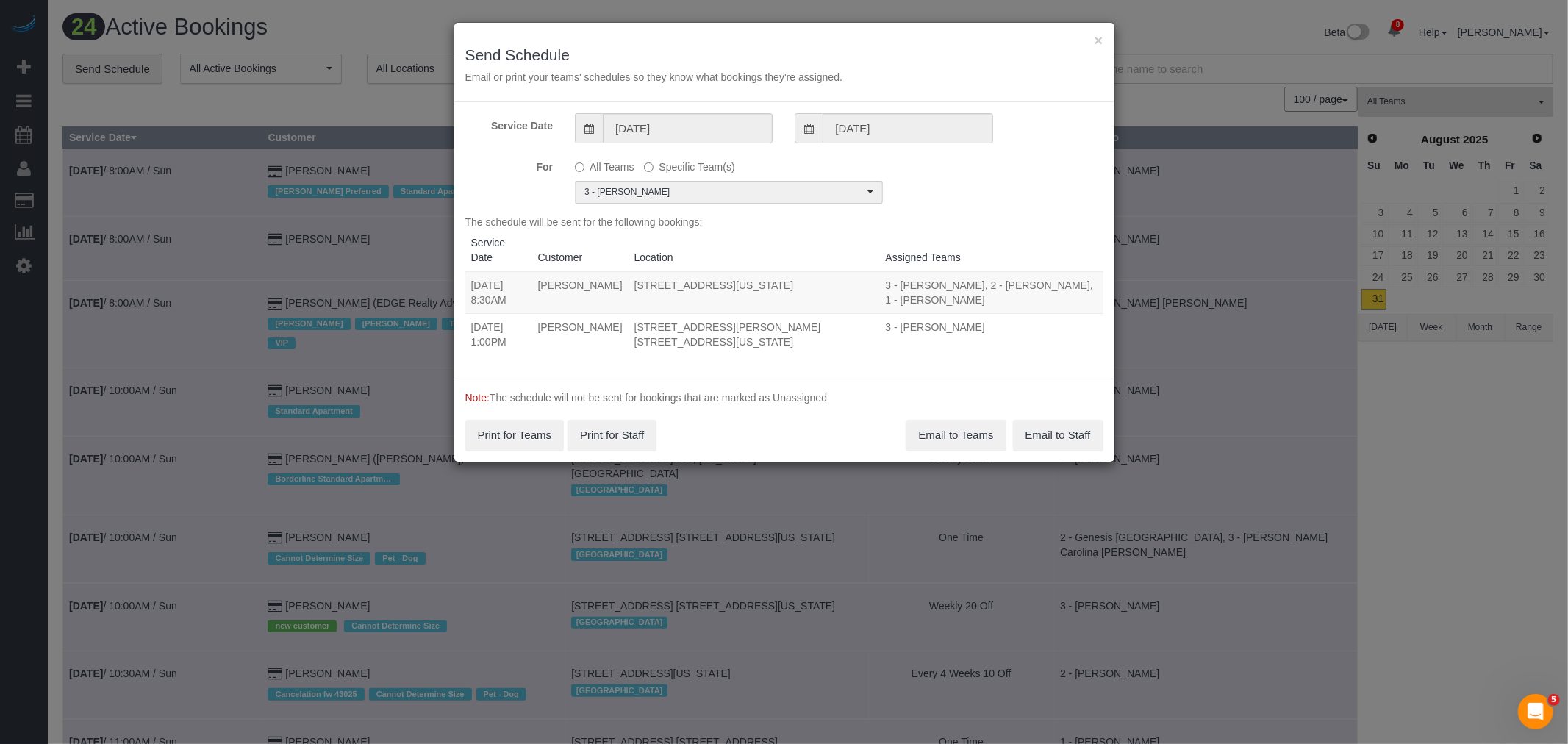
drag, startPoint x: 469, startPoint y: 309, endPoint x: 794, endPoint y: 332, distance: 325.8
click at [794, 332] on tr "[DATE] 1:00PM [PERSON_NAME] [STREET_ADDRESS][PERSON_NAME] [STREET_ADDRESS][US_S…" at bounding box center [784, 334] width 638 height 42
copy tr "[DATE] 1:00PM [PERSON_NAME] [STREET_ADDRESS][PERSON_NAME] [STREET_ADDRESS][US_S…"
click at [951, 420] on button "Email to Teams" at bounding box center [955, 436] width 100 height 31
